Goal: Communication & Community: Ask a question

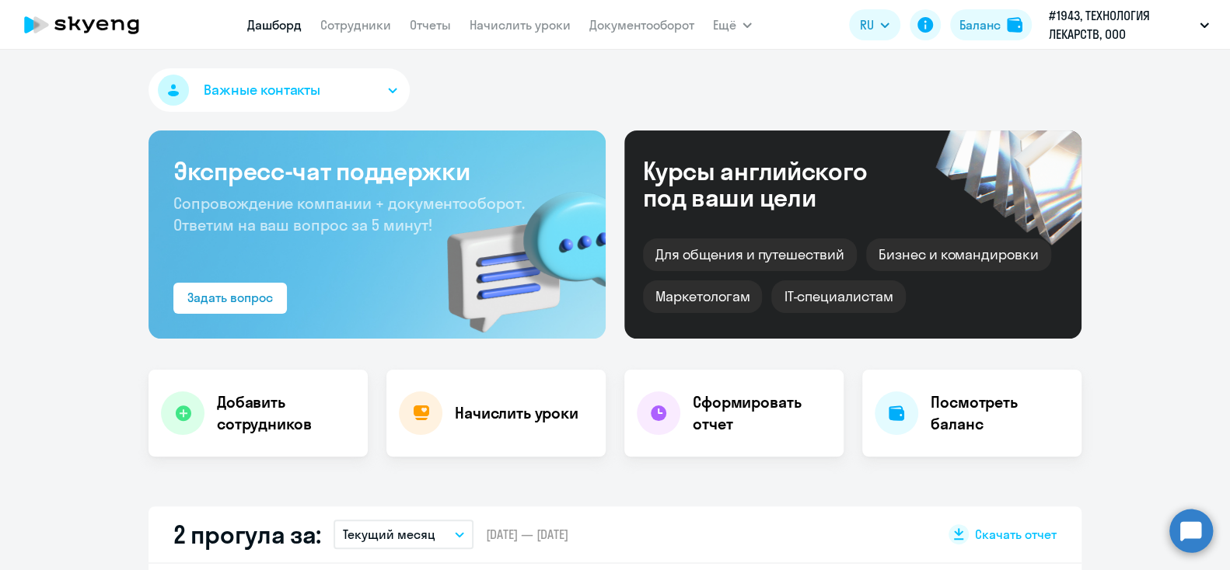
click at [388, 99] on button "Важные контакты" at bounding box center [278, 90] width 261 height 44
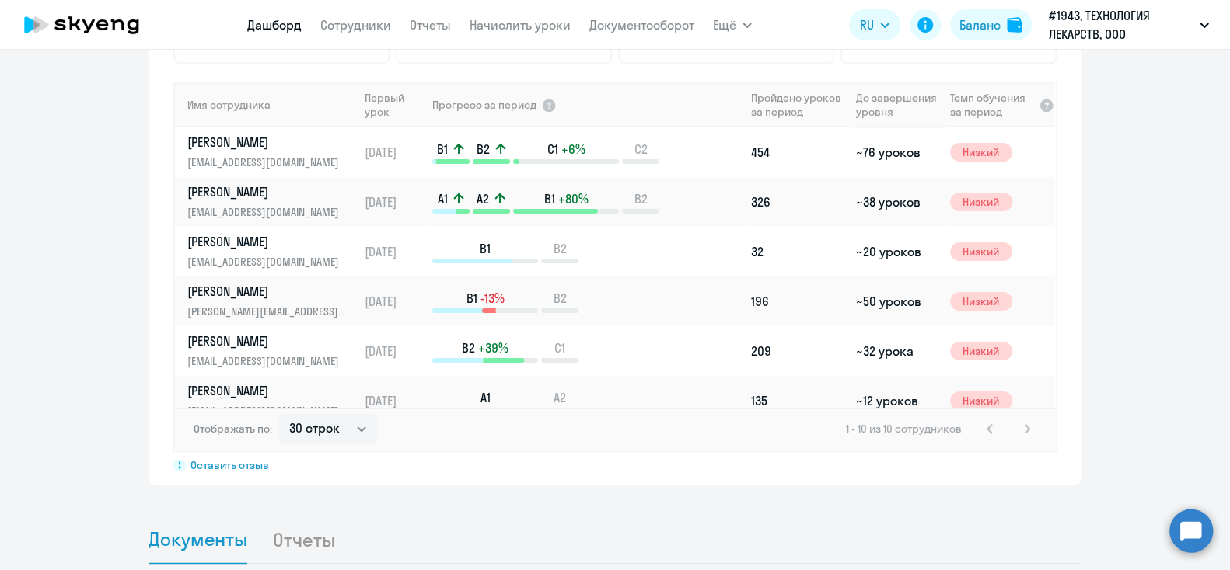
scroll to position [1088, 0]
click at [278, 413] on select "30 строк 50 строк 100 строк" at bounding box center [327, 428] width 99 height 31
click option "100 строк" at bounding box center [0, 0] width 0 height 0
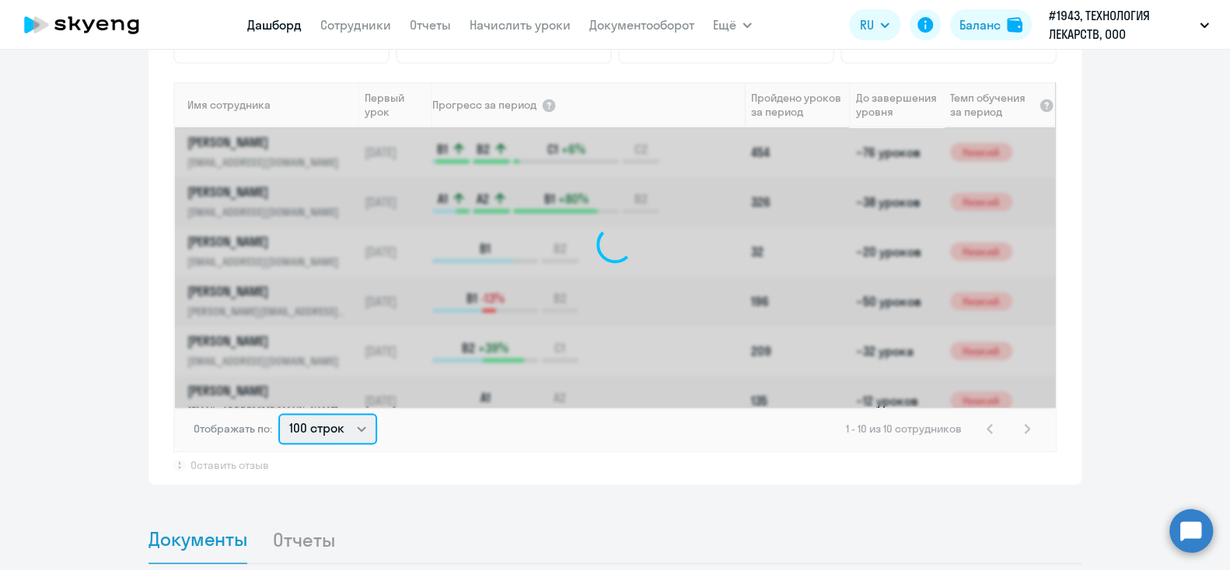
click at [278, 413] on select "30 строк 50 строк 100 строк" at bounding box center [327, 428] width 99 height 31
select select "50"
click option "50 строк" at bounding box center [0, 0] width 0 height 0
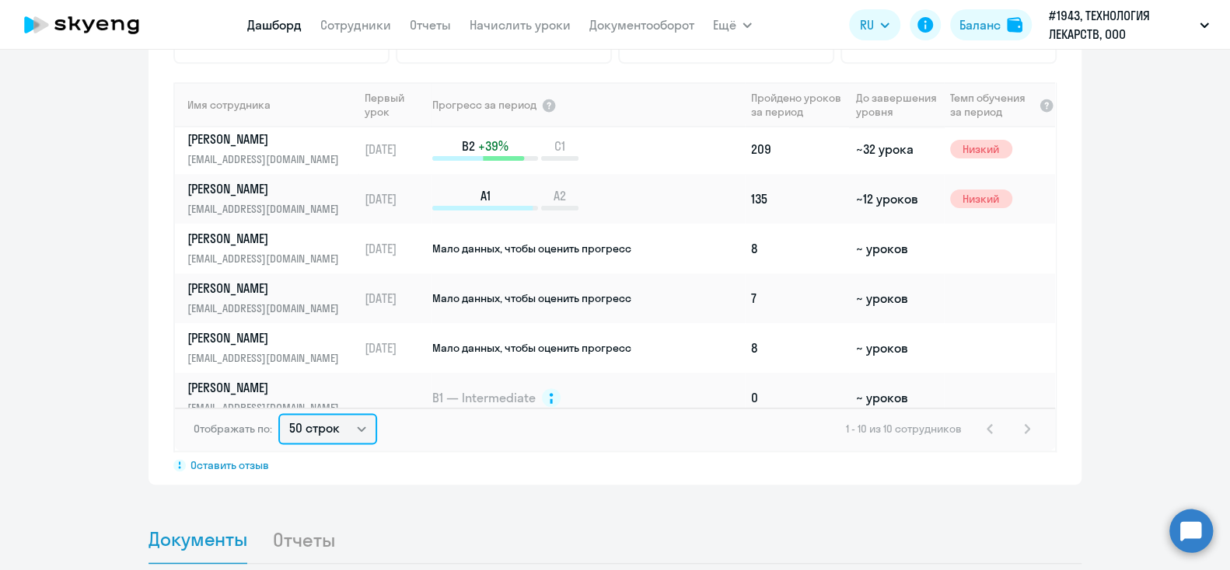
scroll to position [218, 0]
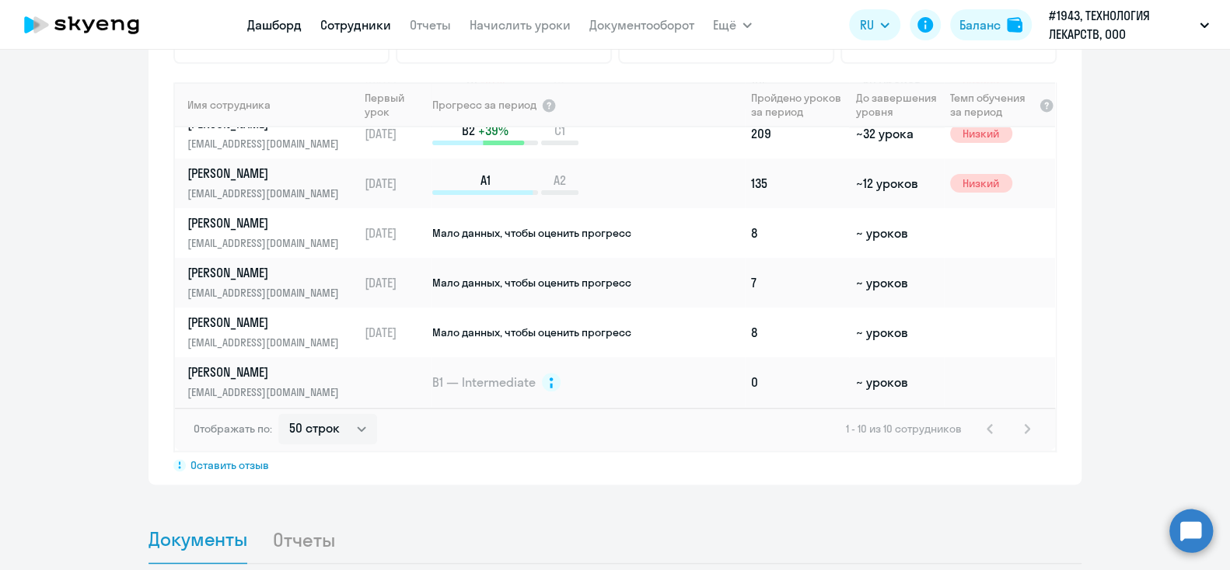
click at [352, 26] on link "Сотрудники" at bounding box center [355, 25] width 71 height 16
select select "30"
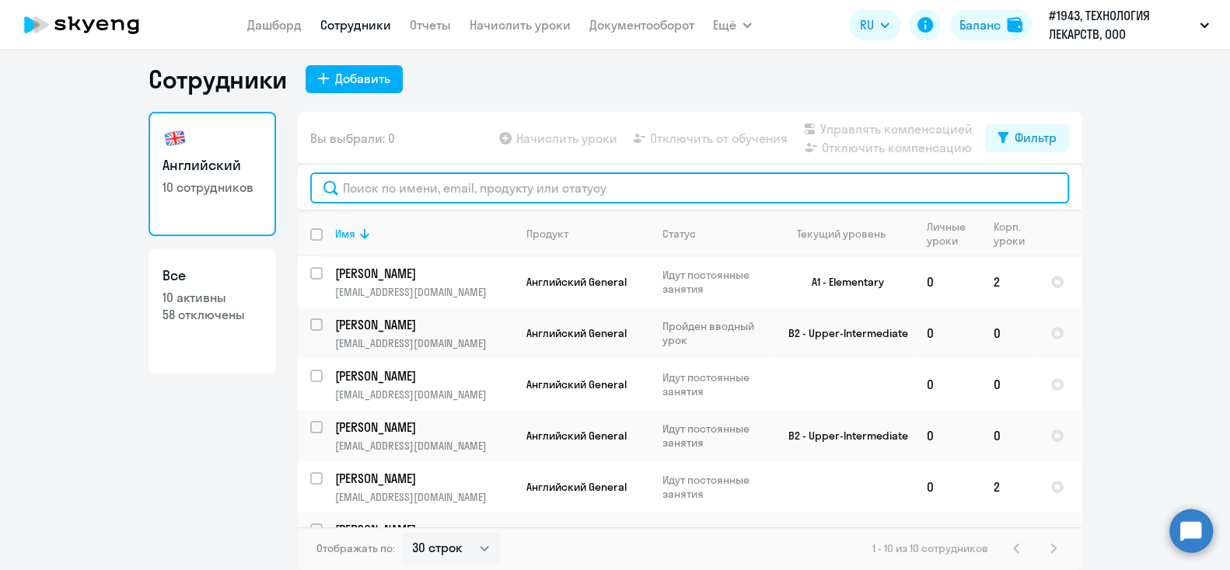
click at [448, 202] on input "text" at bounding box center [689, 188] width 759 height 31
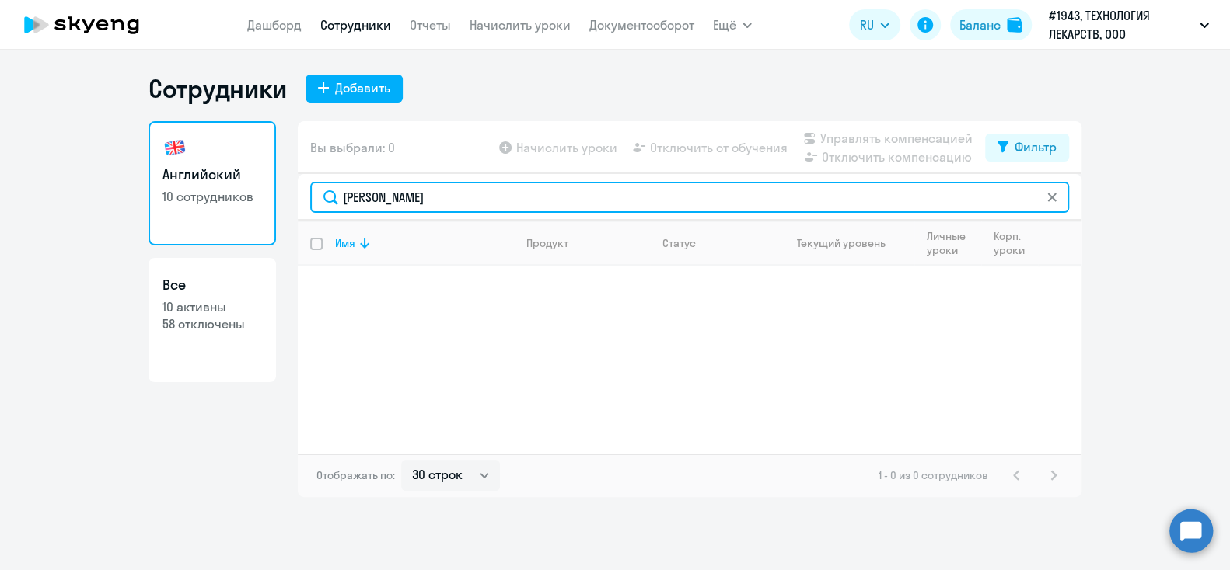
type input "[PERSON_NAME]"
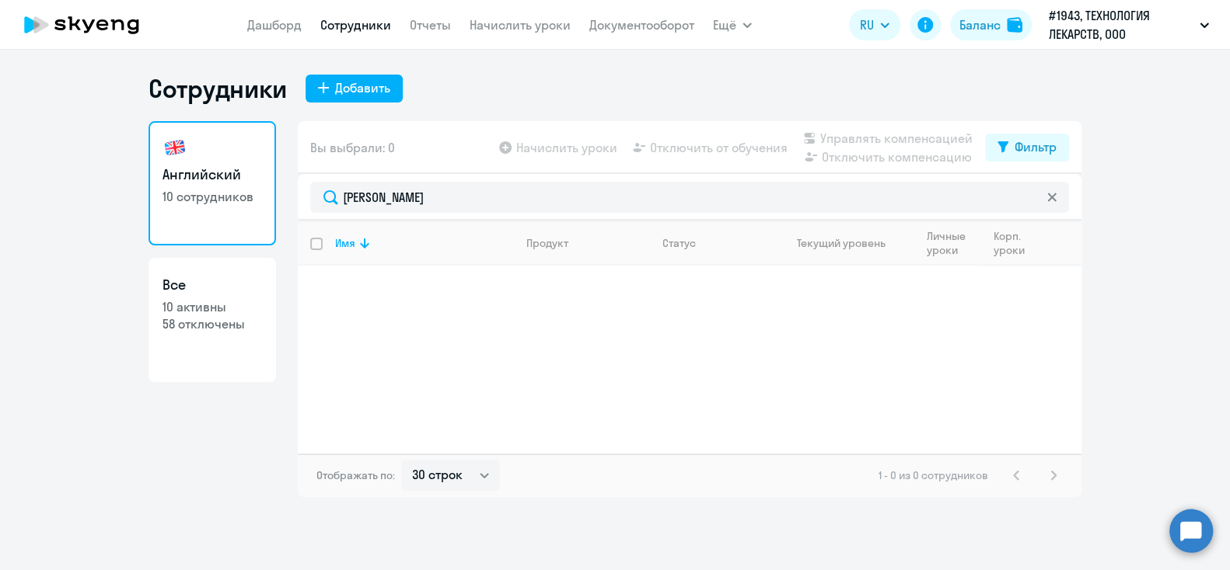
click at [225, 325] on p "58 отключены" at bounding box center [211, 324] width 99 height 17
select select "30"
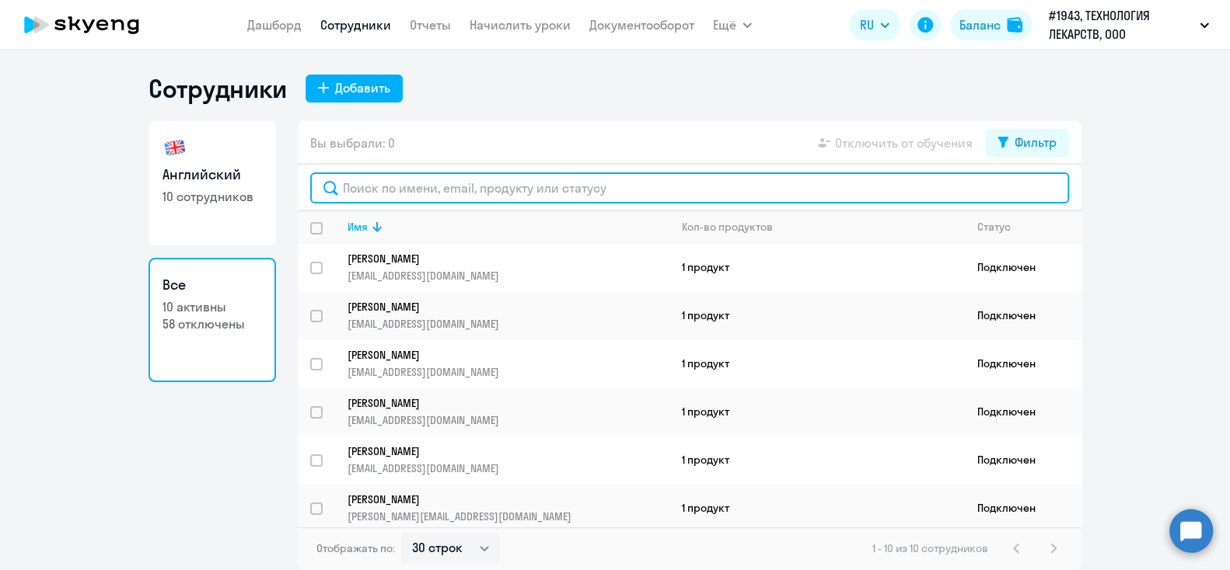
click at [415, 194] on input "text" at bounding box center [689, 188] width 759 height 31
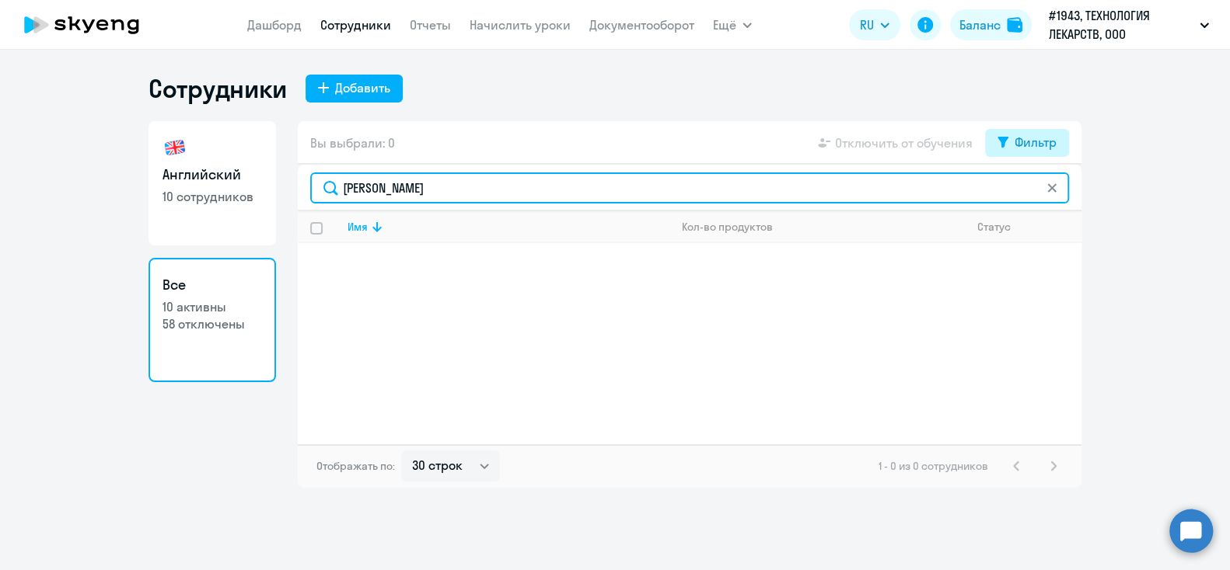
type input "[PERSON_NAME]"
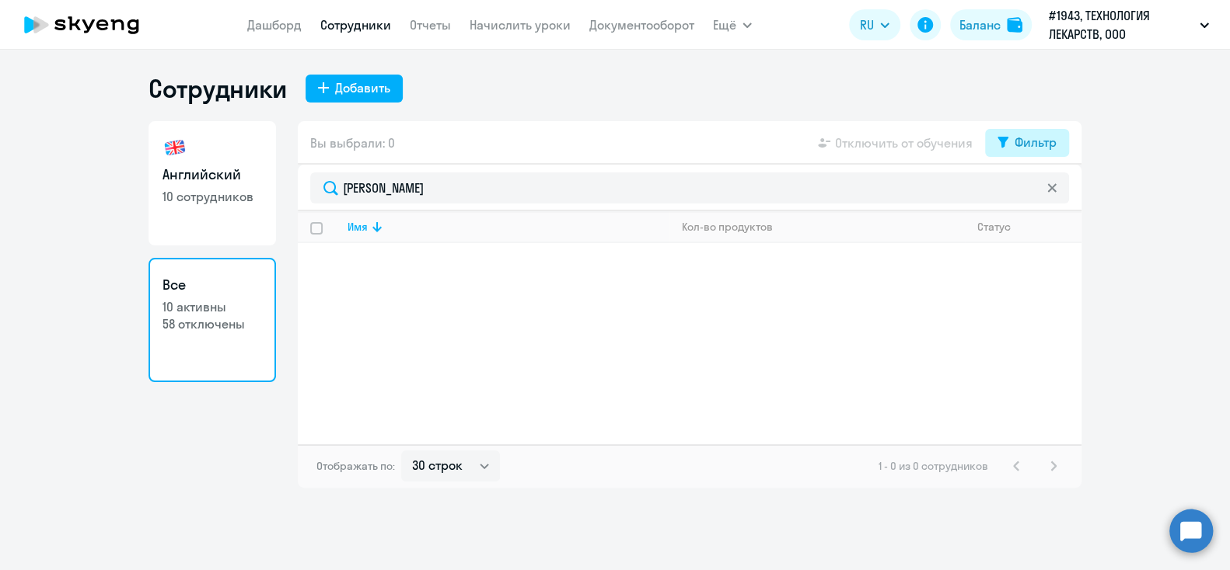
click at [1021, 154] on button "Фильтр" at bounding box center [1027, 143] width 84 height 28
click at [1049, 194] on span at bounding box center [1043, 194] width 26 height 16
click at [1030, 194] on input "checkbox" at bounding box center [1029, 193] width 1 height 1
checkbox input "true"
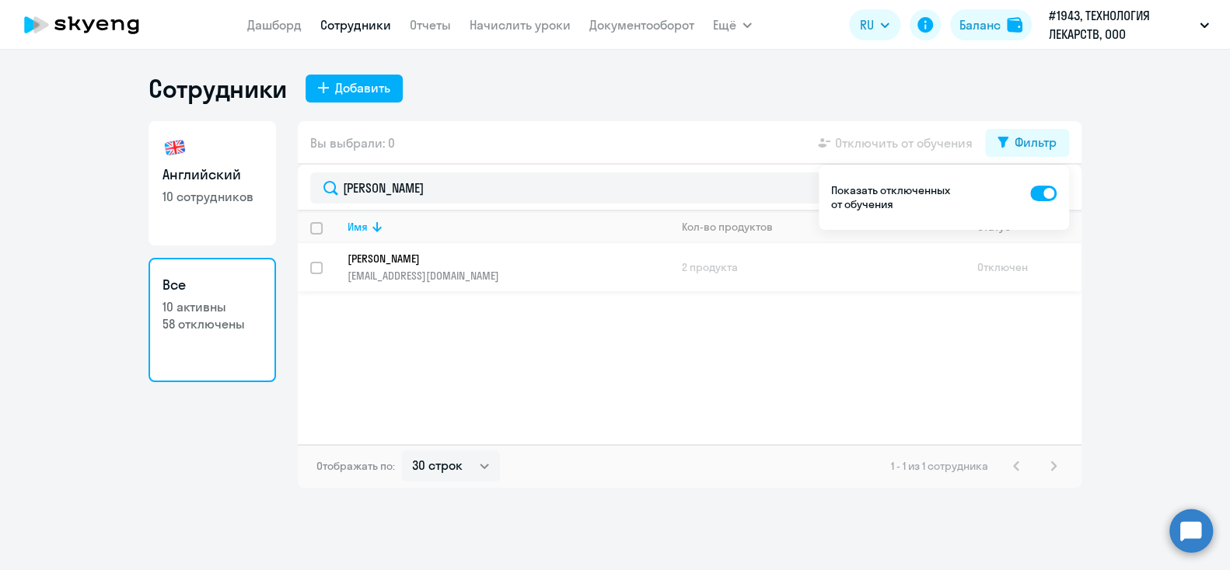
click at [413, 263] on p "[PERSON_NAME]" at bounding box center [497, 259] width 300 height 14
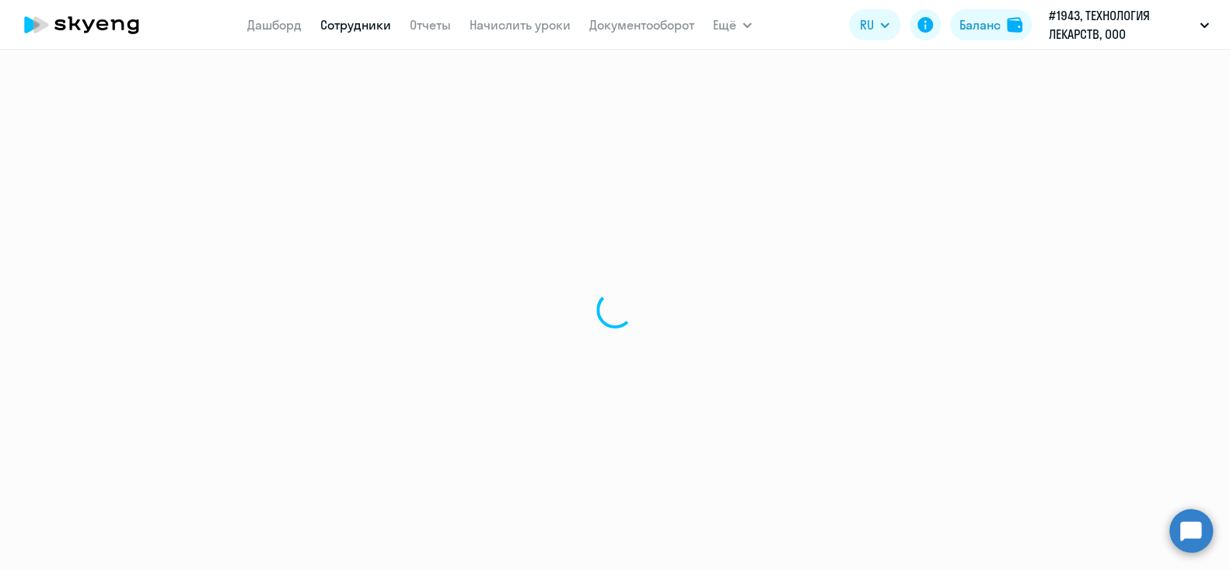
select select "english"
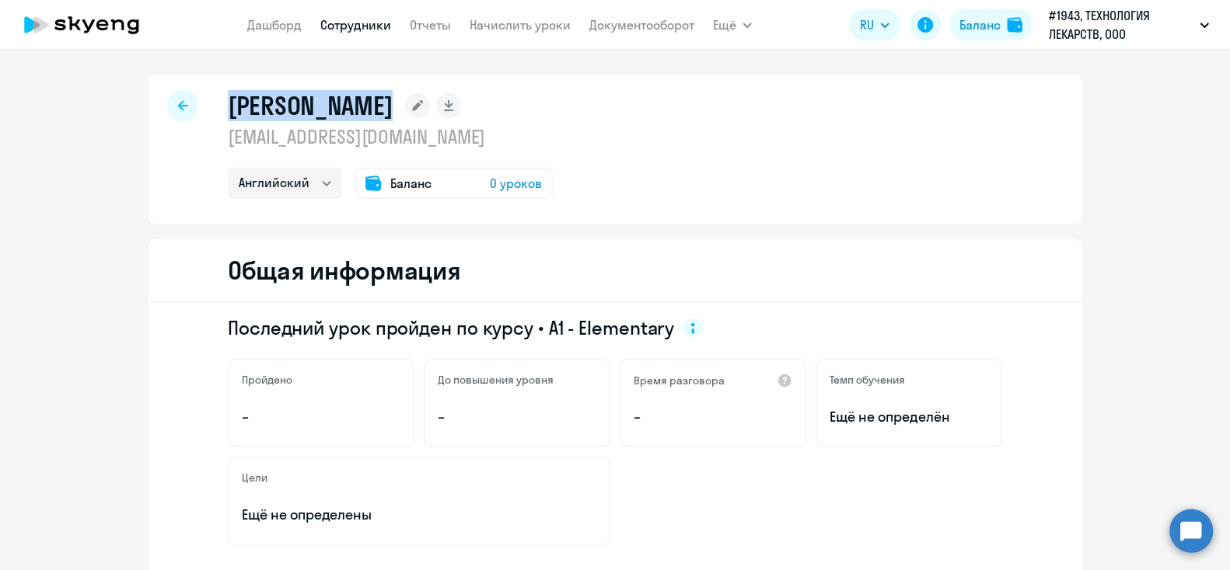
drag, startPoint x: 391, startPoint y: 136, endPoint x: 223, endPoint y: 108, distance: 170.2
click at [228, 108] on div "[PERSON_NAME] [EMAIL_ADDRESS][DOMAIN_NAME] Английский Баланс 0 уроков" at bounding box center [390, 144] width 325 height 109
copy h1 "[PERSON_NAME]"
click at [168, 105] on div at bounding box center [182, 105] width 31 height 31
select select "30"
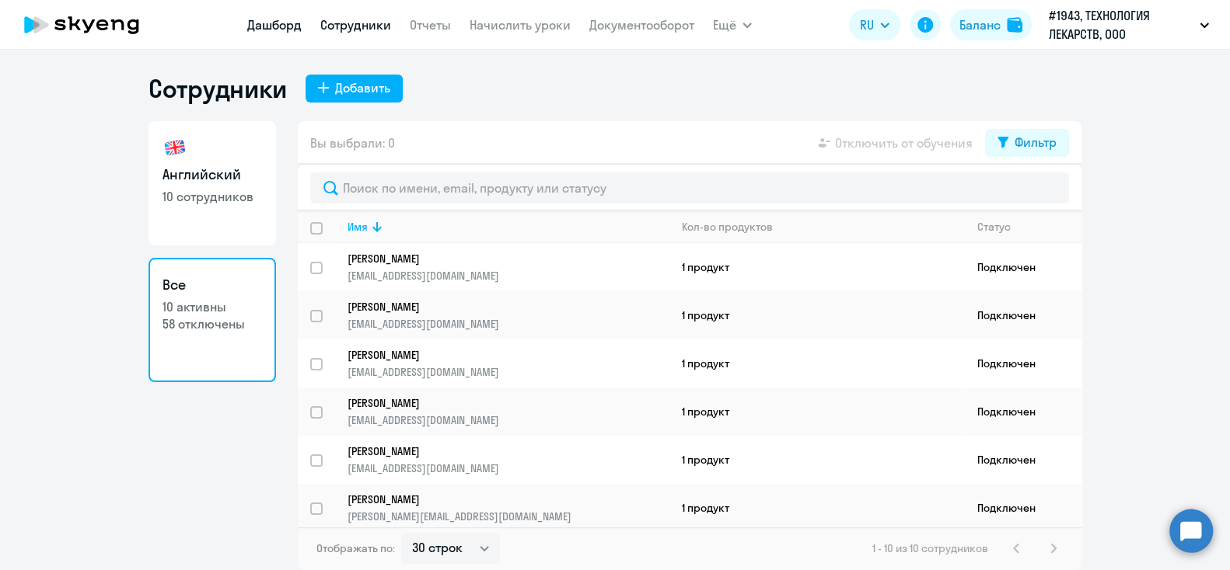
click at [290, 19] on link "Дашборд" at bounding box center [274, 25] width 54 height 16
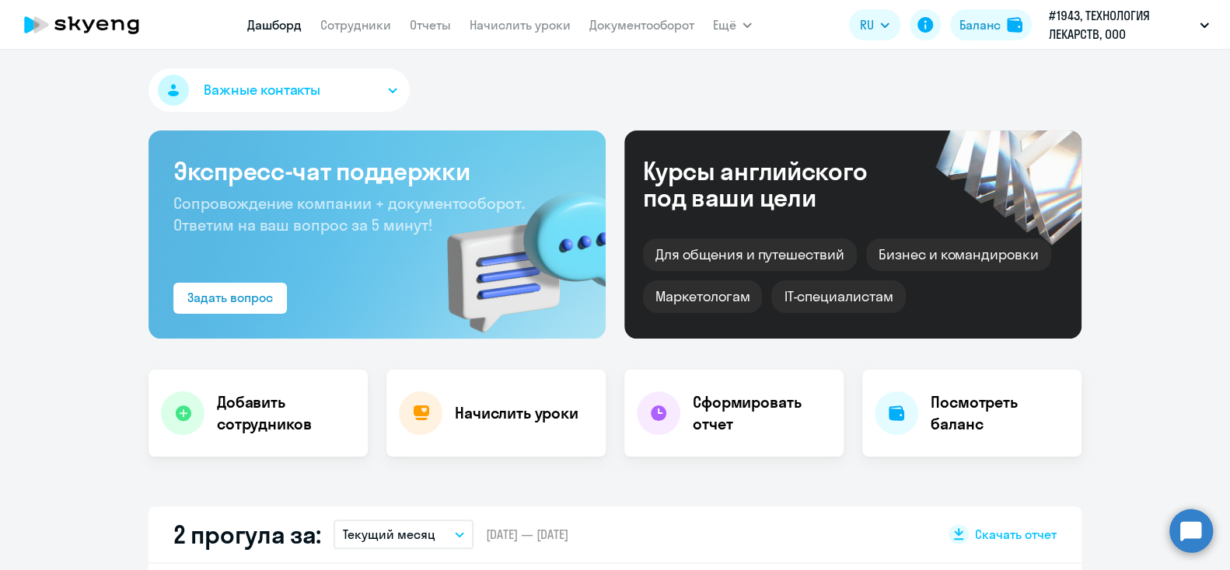
click at [389, 92] on icon "button" at bounding box center [393, 91] width 8 height 4
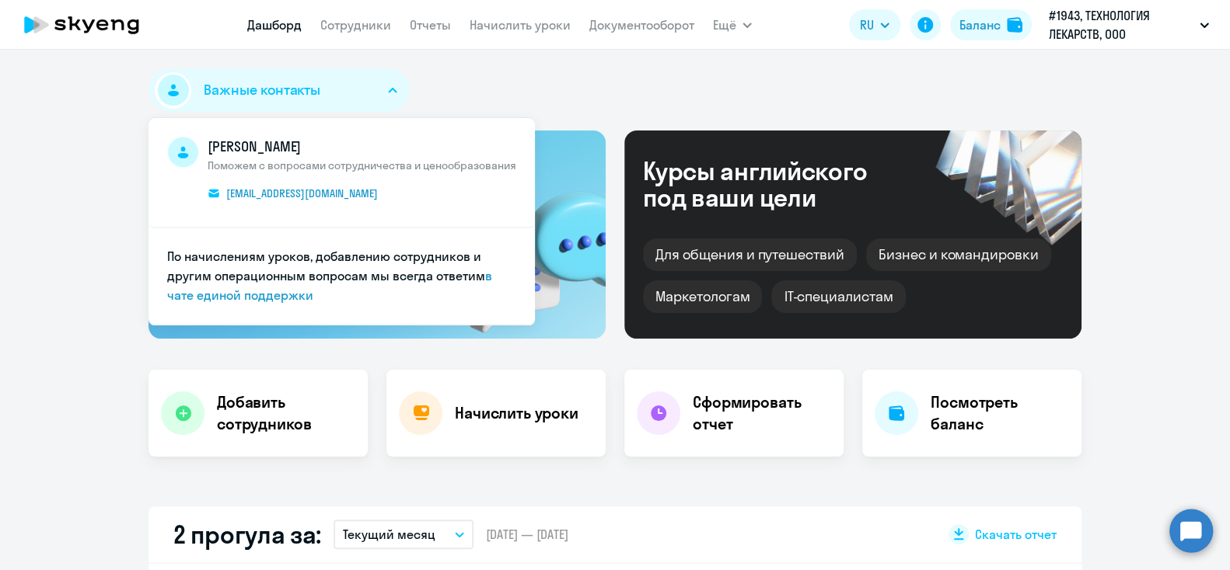
select select "30"
click at [270, 296] on link "в чате единой поддержки" at bounding box center [329, 285] width 325 height 35
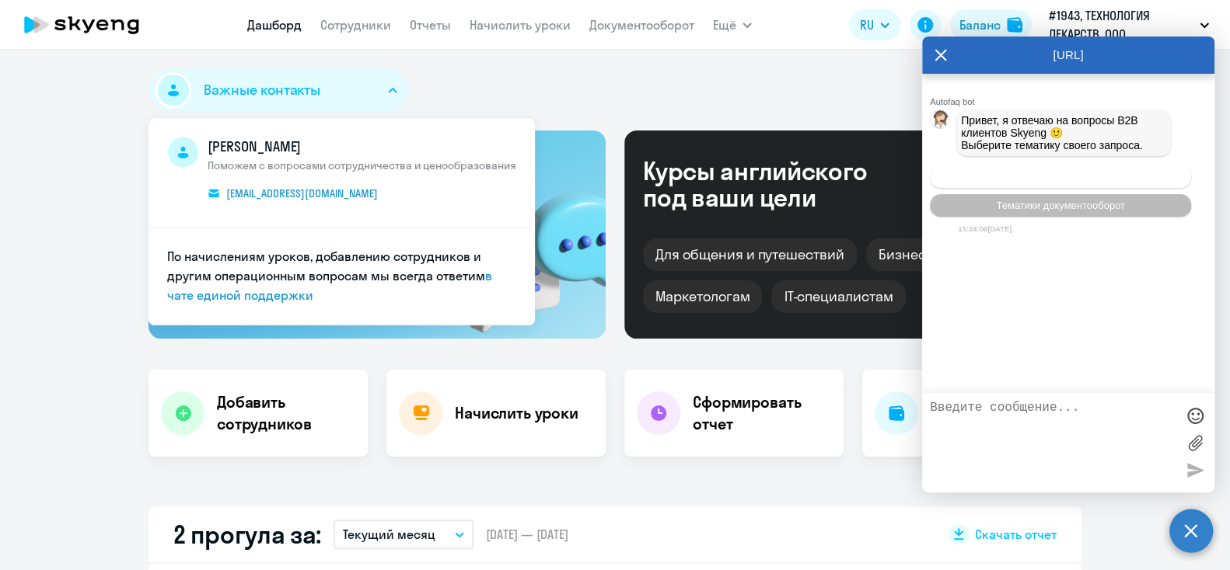
click at [997, 181] on span "Операционное сопровождение" at bounding box center [1060, 177] width 146 height 12
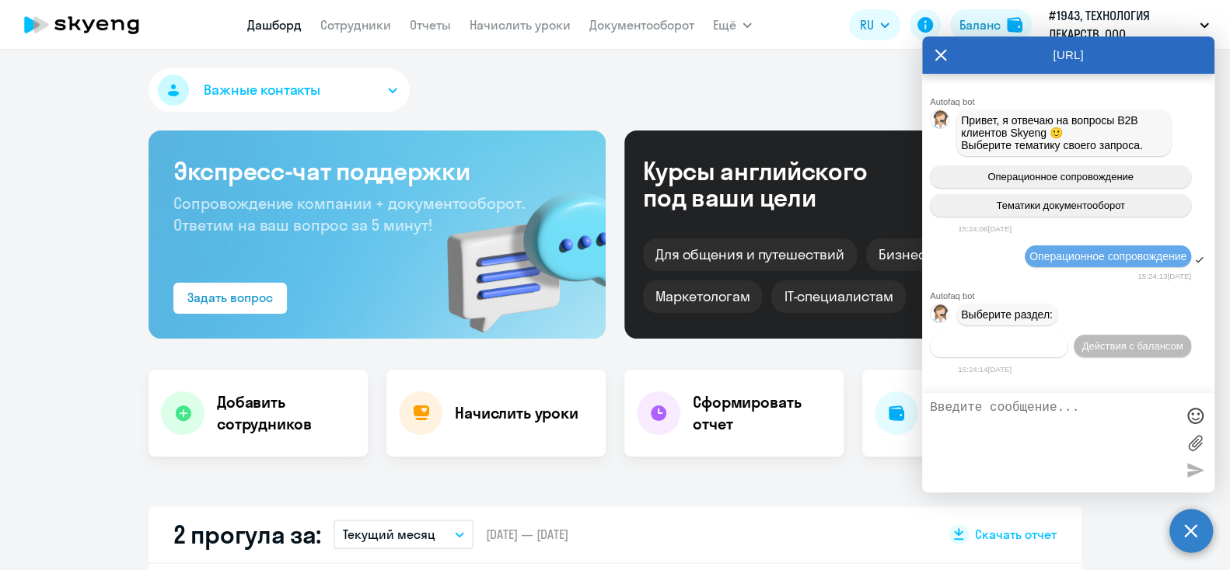
click at [1051, 345] on button "Действия по сотрудникам" at bounding box center [999, 346] width 138 height 23
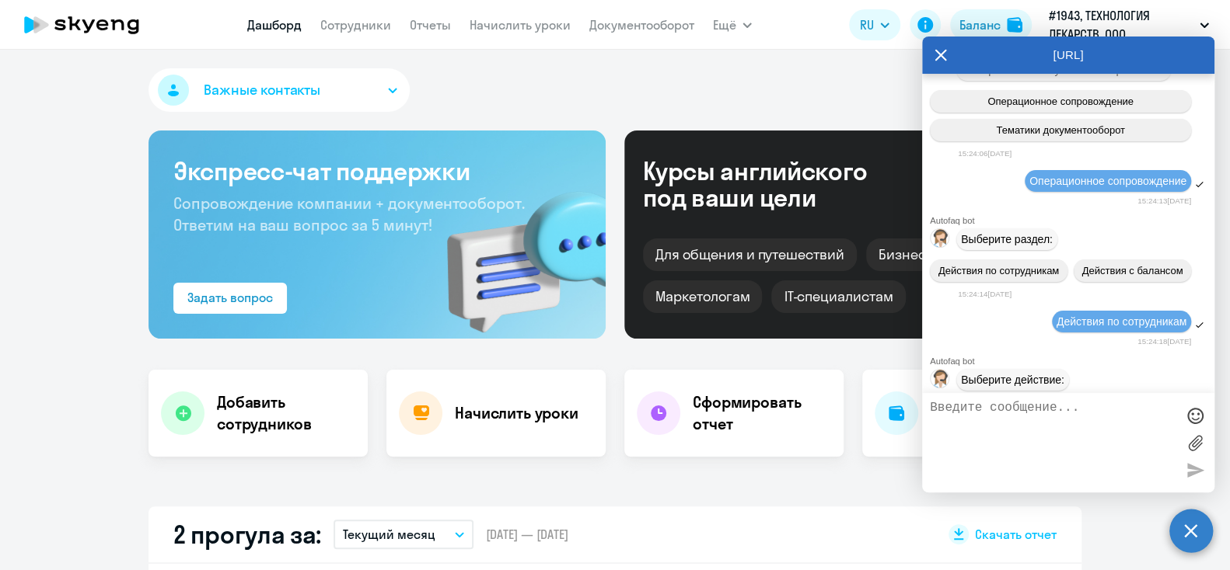
scroll to position [260, 0]
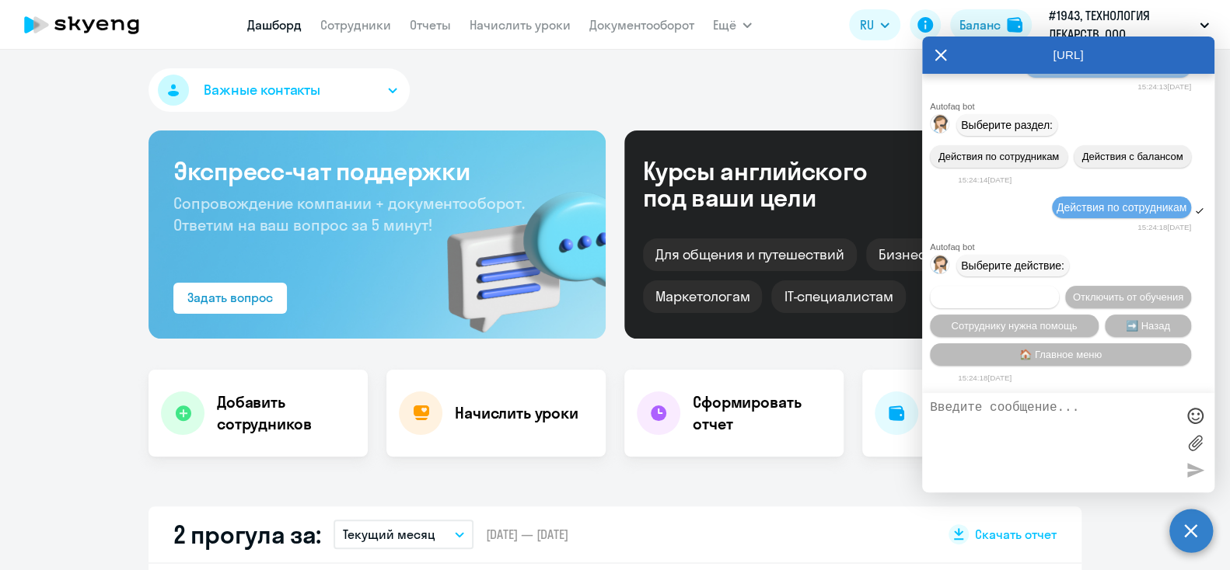
click at [1059, 286] on button "Подключить к обучению" at bounding box center [994, 297] width 129 height 23
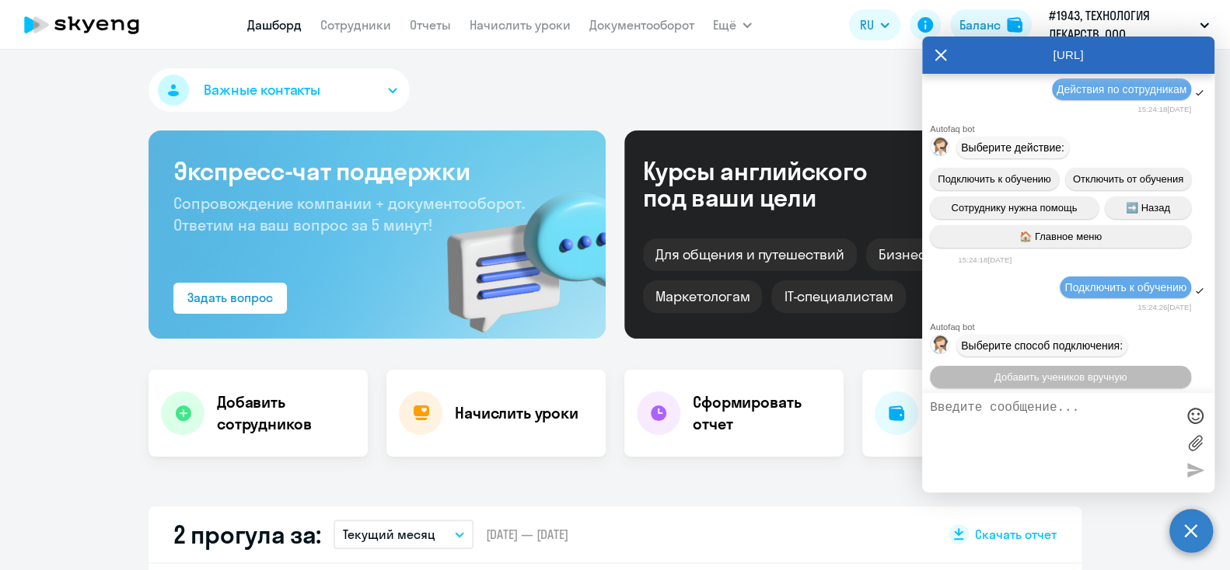
scroll to position [462, 0]
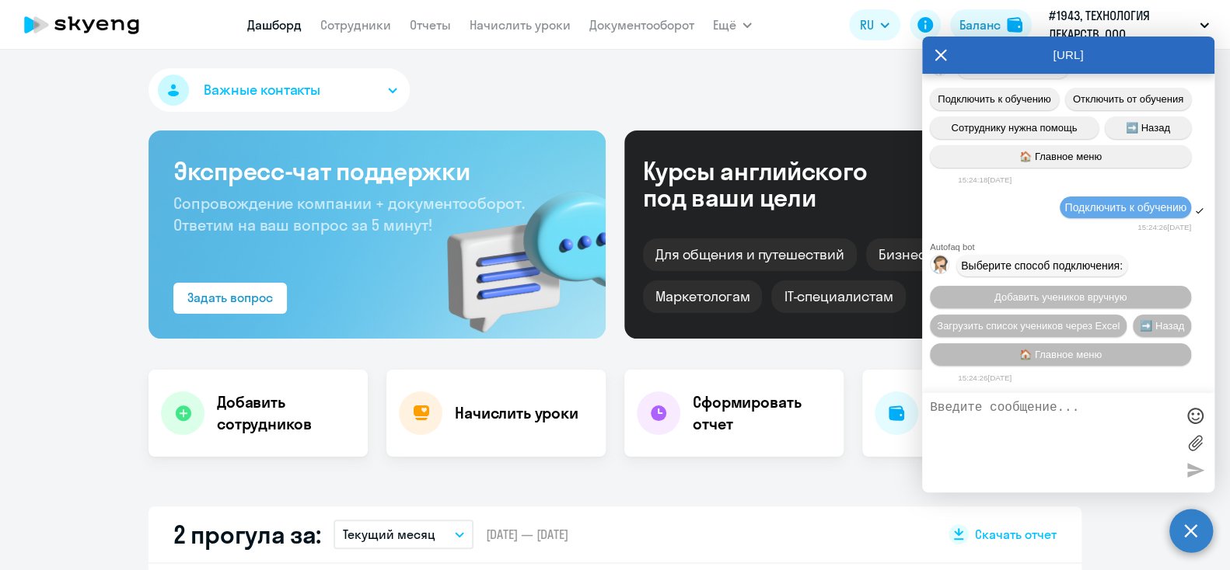
click at [1036, 412] on textarea at bounding box center [1053, 443] width 246 height 84
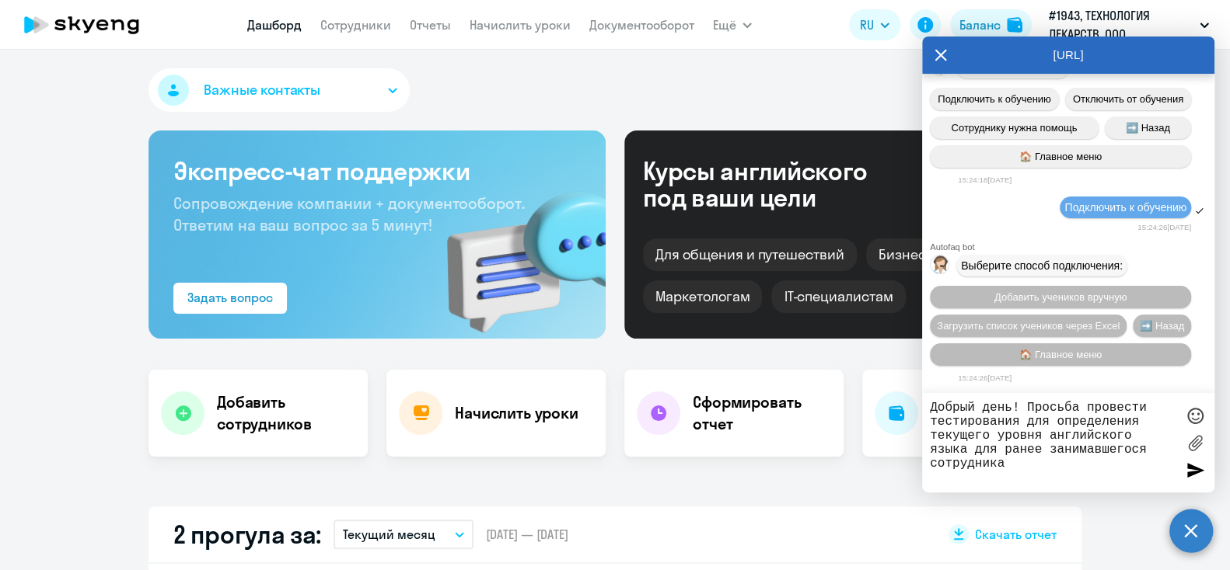
paste textarea "[PERSON_NAME] [EMAIL_ADDRESS][DOMAIN_NAME]"
type textarea "Добрый день! Просьба провести тестирования для определения текущего уровня англ…"
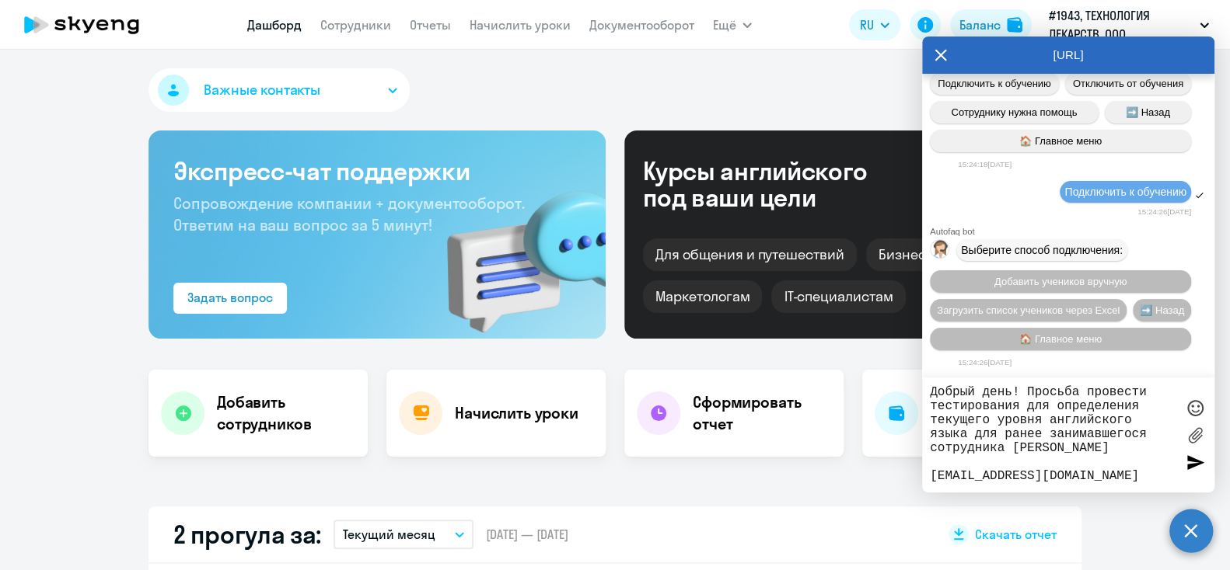
click at [1009, 452] on textarea "Добрый день! Просьба провести тестирования для определения текущего уровня англ…" at bounding box center [1053, 435] width 246 height 99
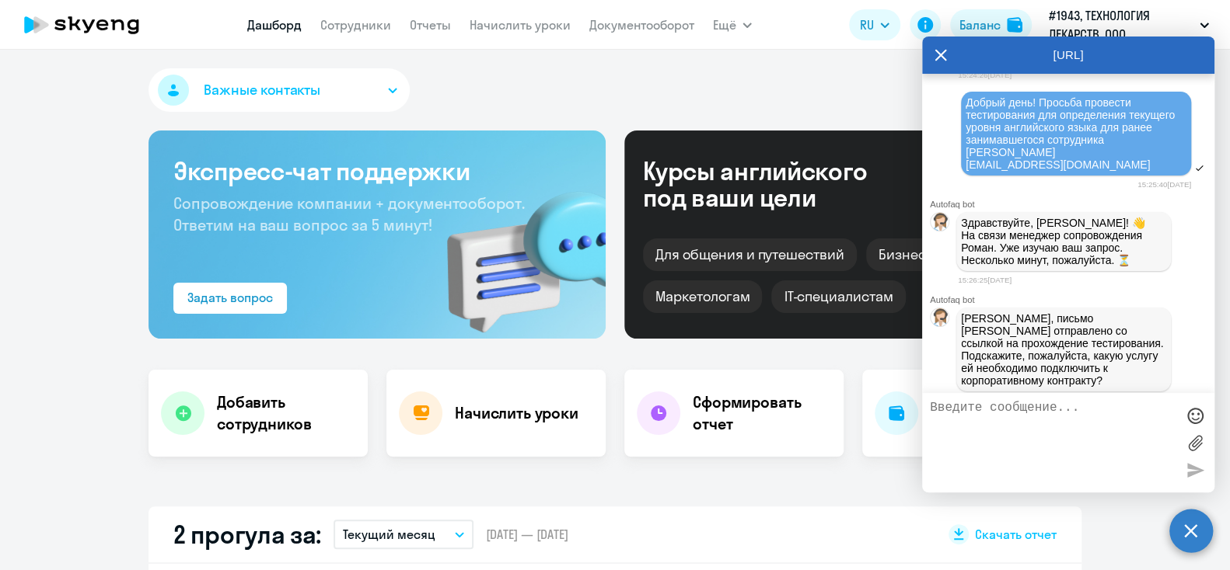
scroll to position [816, 0]
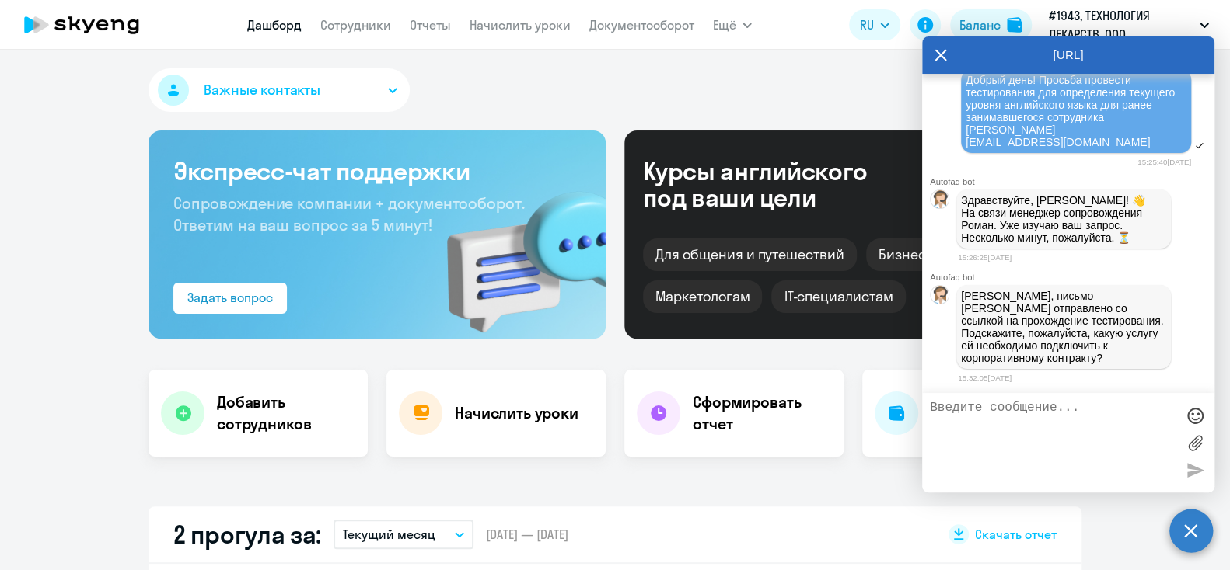
click at [954, 418] on textarea at bounding box center [1053, 443] width 246 height 84
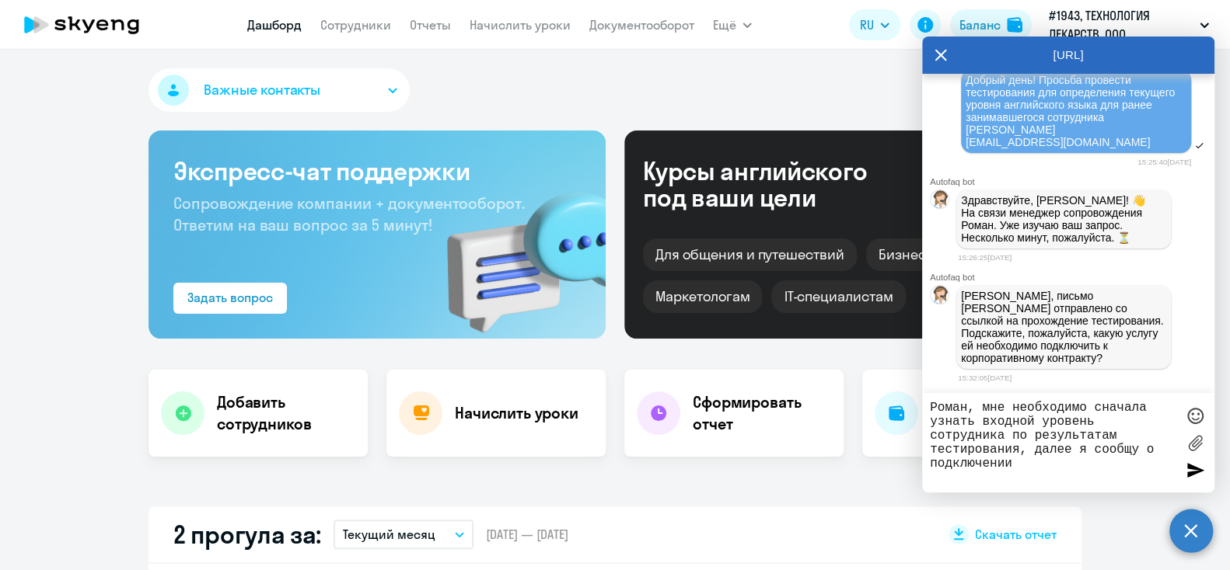
click at [982, 406] on textarea "Роман, мне необходимо сначала узнать входной уровень сотрудника по результатам …" at bounding box center [1053, 443] width 246 height 84
type textarea "Роман, спасибо.мне необходимо сначала узнать входной уровень сотрудника по резу…"
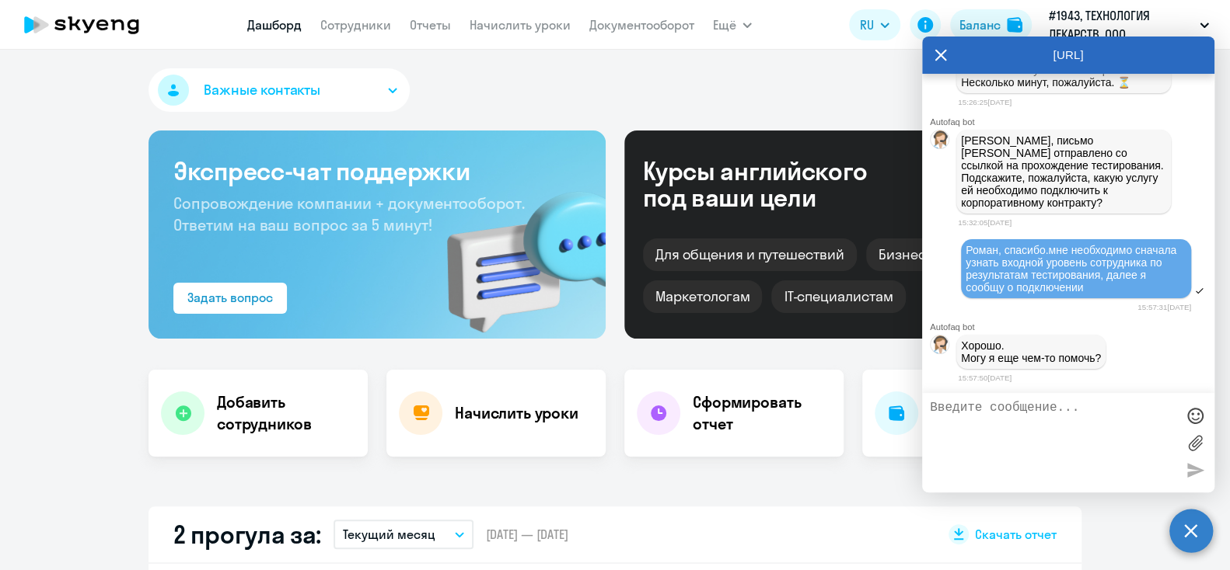
scroll to position [989, 0]
